Goal: Task Accomplishment & Management: Manage account settings

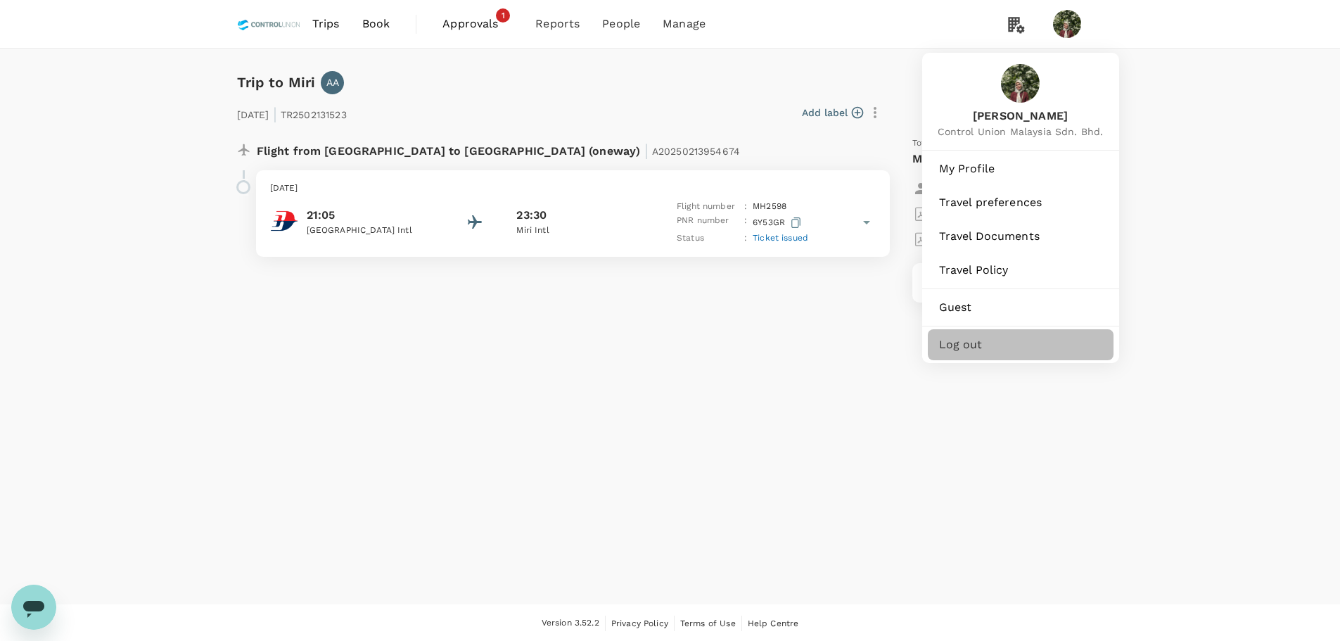
click at [991, 340] on span "Log out" at bounding box center [1020, 344] width 163 height 17
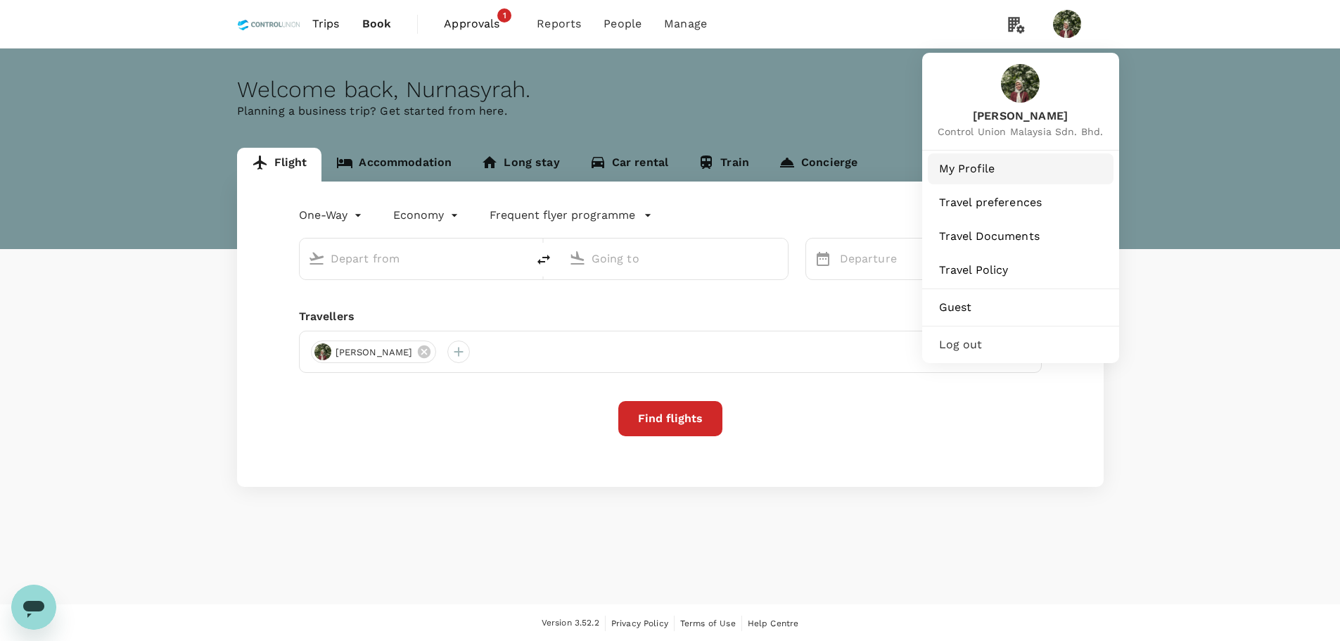
click at [993, 172] on span "My Profile" at bounding box center [1020, 168] width 163 height 17
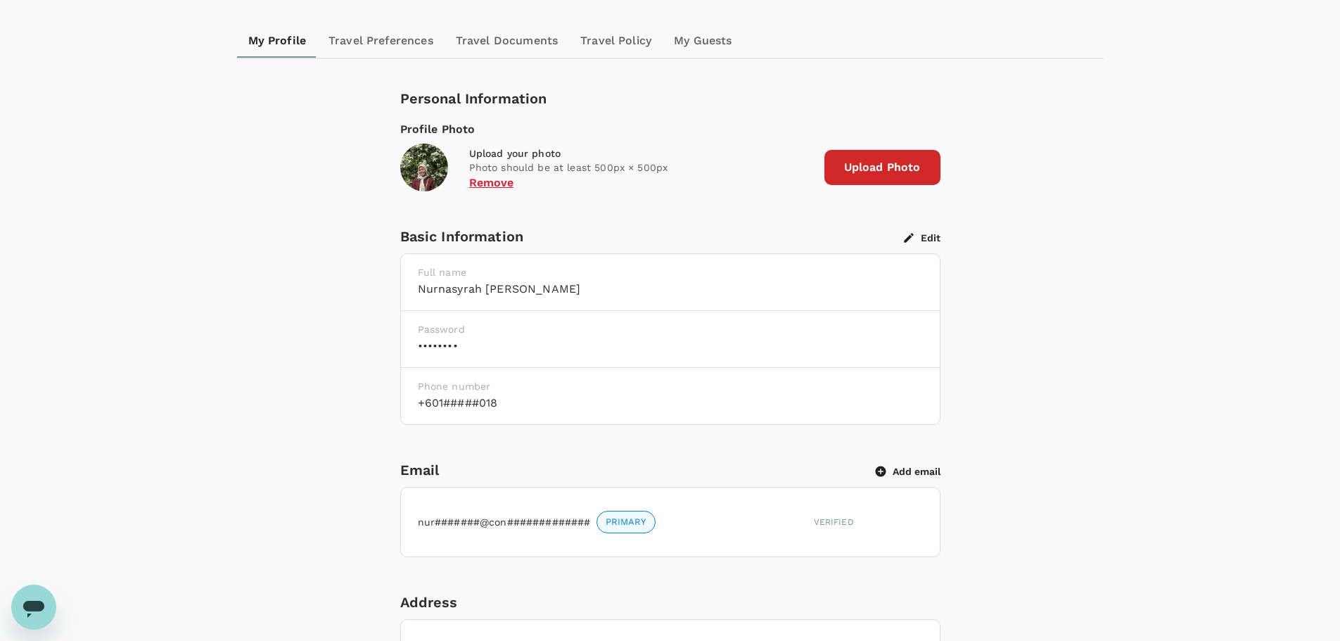
scroll to position [281, 0]
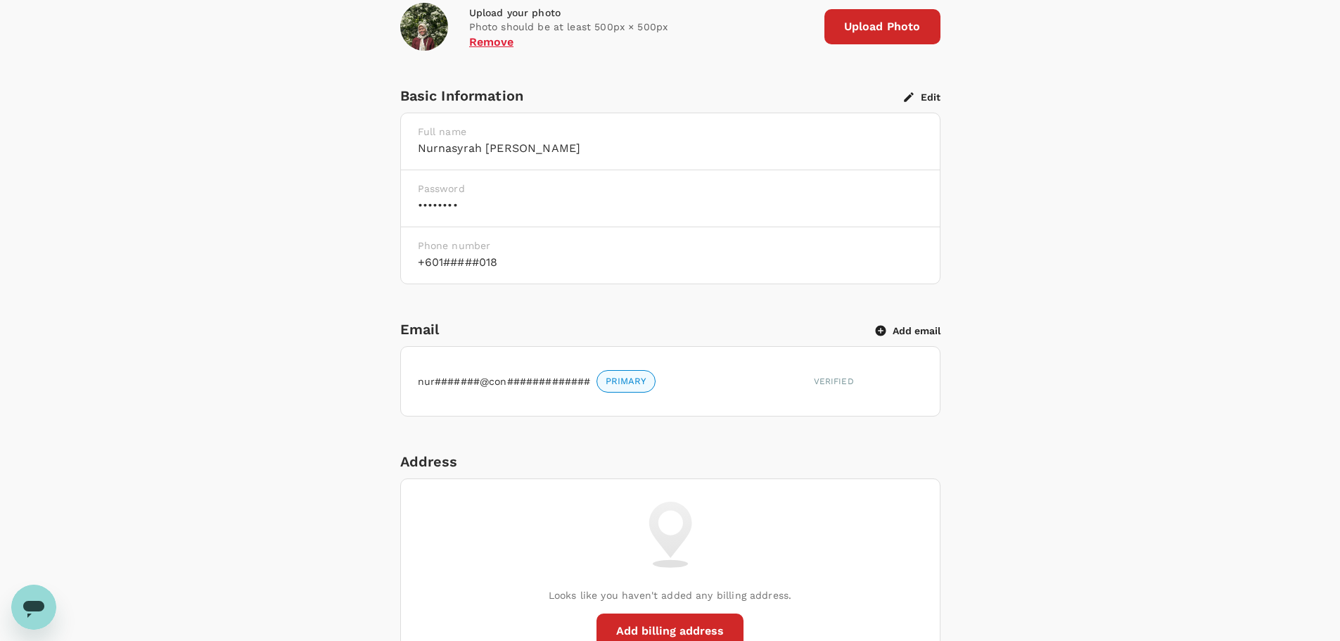
click at [918, 329] on button "Add email" at bounding box center [908, 330] width 65 height 13
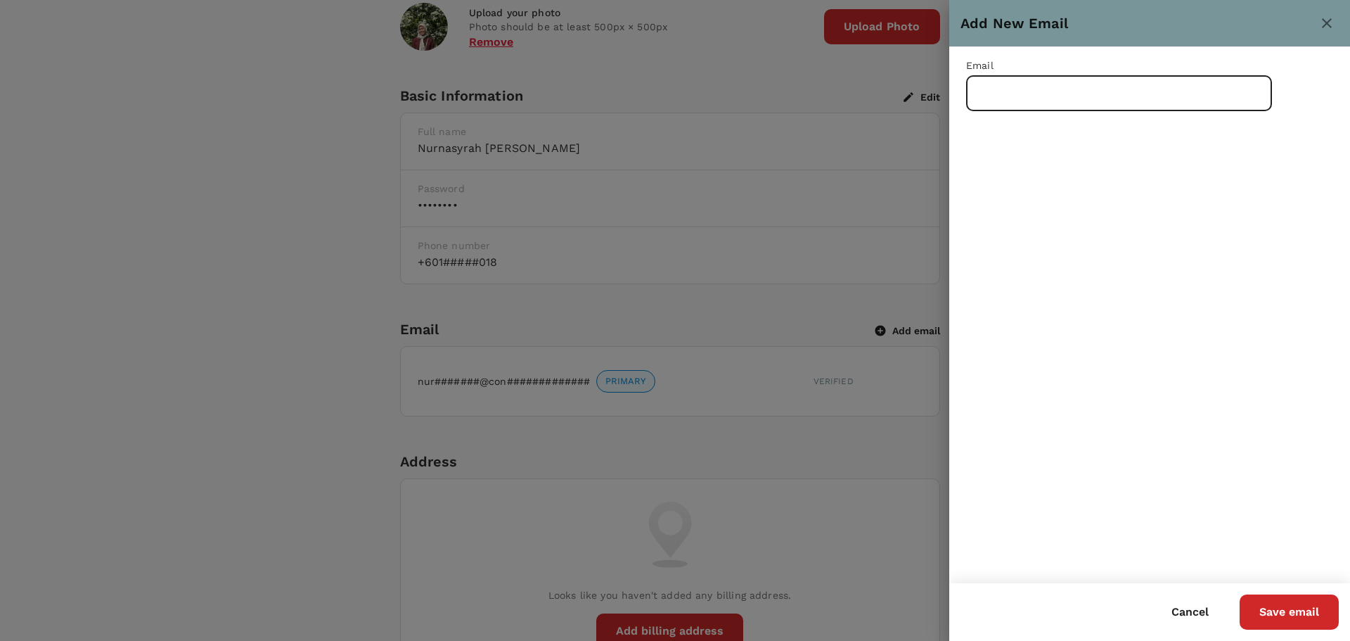
click at [1031, 98] on input "text" at bounding box center [1119, 93] width 306 height 35
click at [343, 640] on html "Trips Book Approvals 1 Reports People Manage Profile Settings My Profile Travel…" at bounding box center [675, 586] width 1350 height 1734
click at [1084, 95] on input "text" at bounding box center [1119, 93] width 306 height 35
paste input "nadzirah@controlunion.com"
type input "nadzirah@controlunion.com"
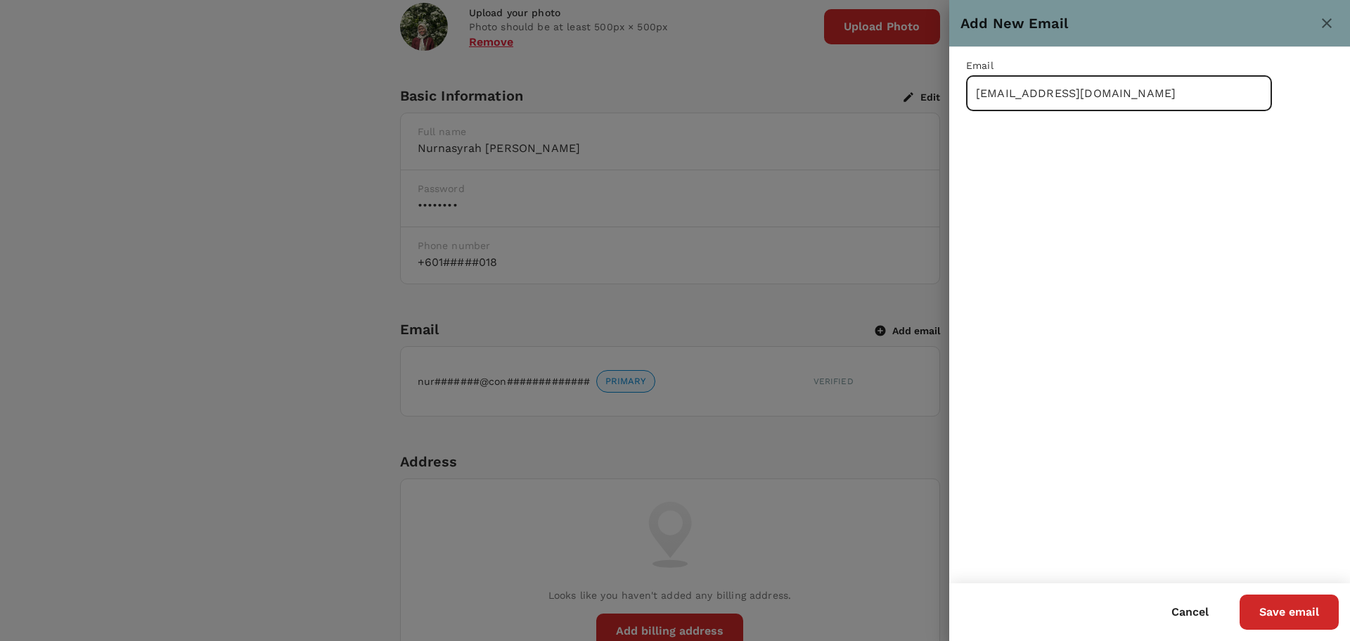
click at [1274, 610] on button "Save email" at bounding box center [1289, 611] width 99 height 35
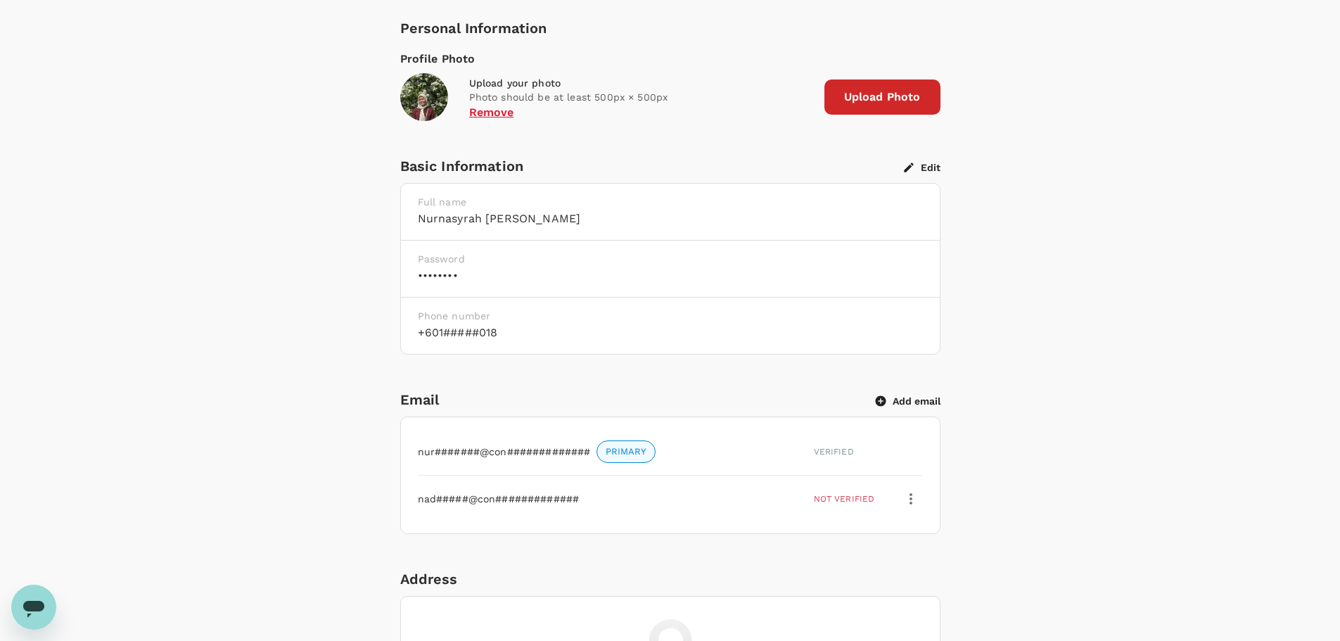
scroll to position [0, 0]
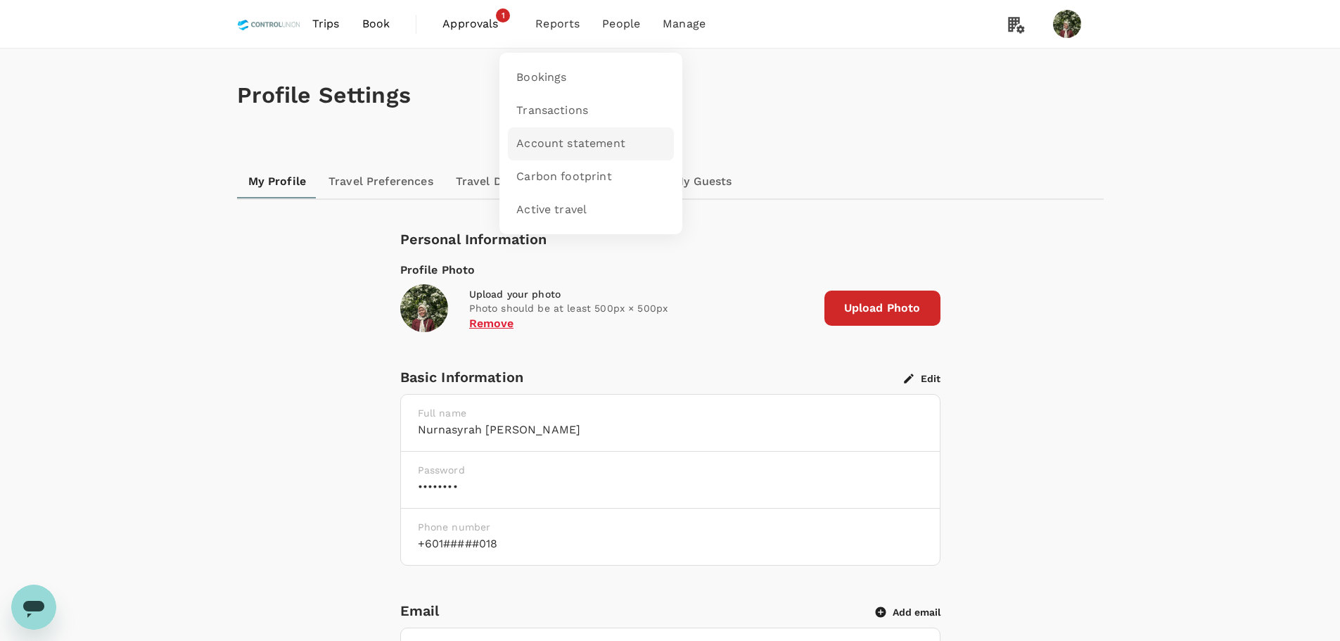
click at [603, 143] on span "Account statement" at bounding box center [570, 144] width 109 height 16
